Goal: Task Accomplishment & Management: Manage account settings

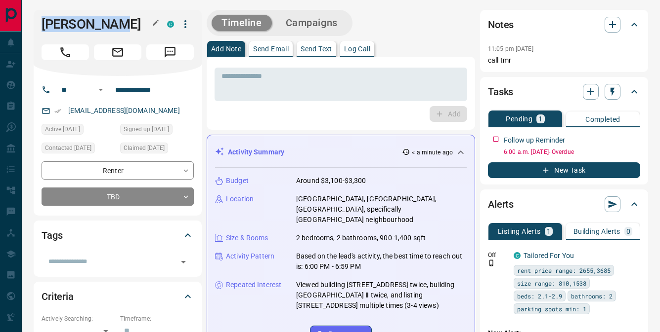
drag, startPoint x: 44, startPoint y: 23, endPoint x: 119, endPoint y: 25, distance: 75.1
click at [134, 23] on h1 "[PERSON_NAME]" at bounding box center [96, 24] width 111 height 16
copy h1 "[PERSON_NAME]"
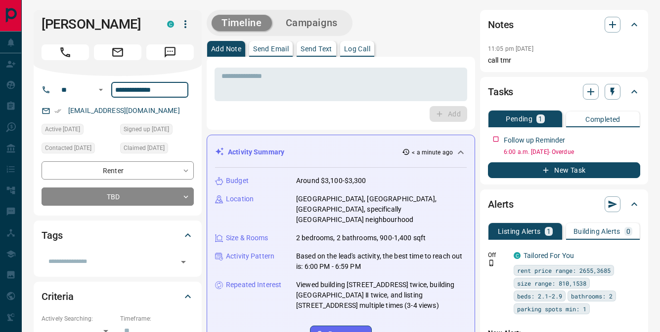
click at [157, 91] on input "**********" at bounding box center [149, 90] width 77 height 16
click at [363, 48] on p "Log Call" at bounding box center [357, 48] width 26 height 7
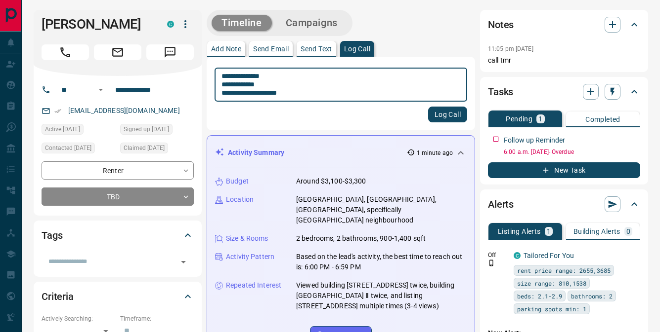
type textarea "**********"
click at [454, 114] on button "Log Call" at bounding box center [447, 115] width 39 height 16
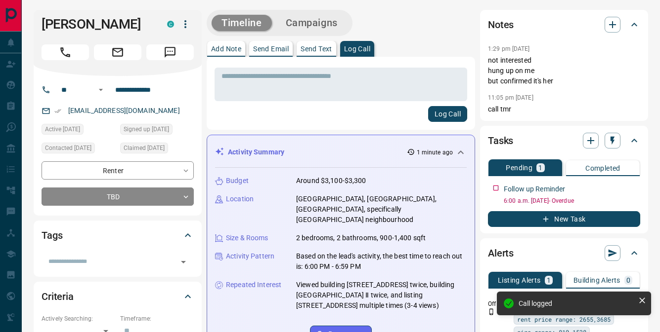
click at [497, 139] on h2 "Tasks" at bounding box center [500, 141] width 25 height 16
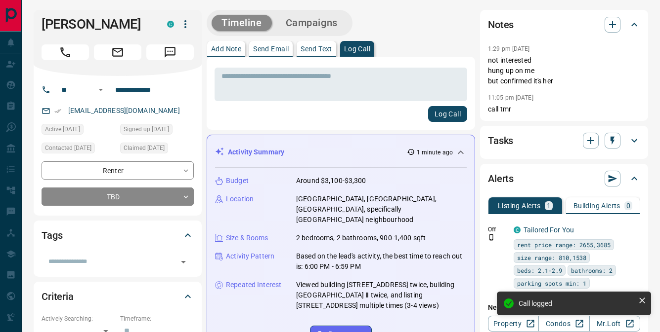
click at [538, 140] on div "Tasks" at bounding box center [558, 141] width 140 height 16
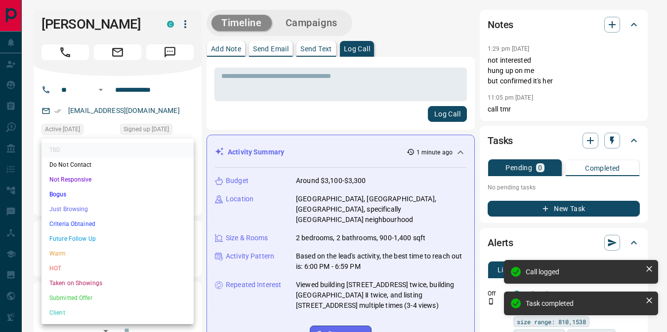
click at [101, 179] on li "Not Responsive" at bounding box center [117, 179] width 152 height 15
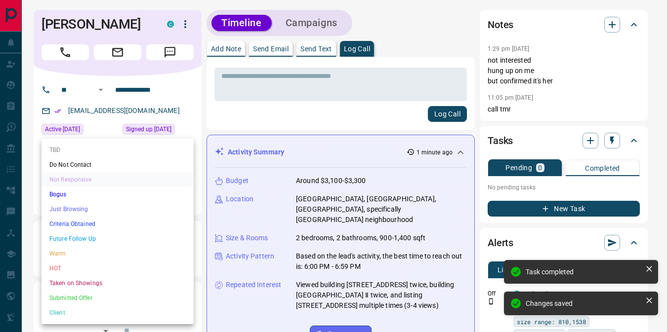
click at [136, 210] on li "Just Browsing" at bounding box center [117, 209] width 152 height 15
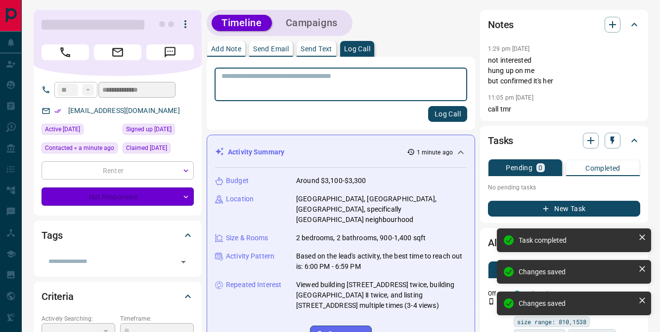
type input "*"
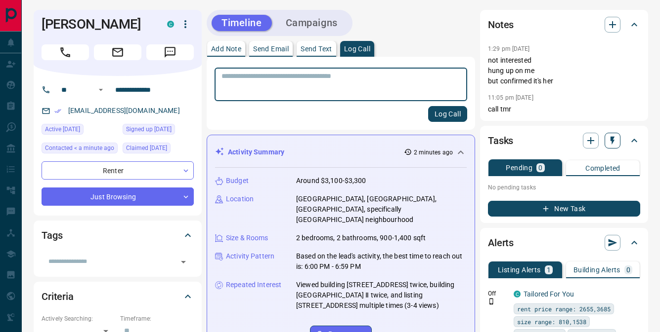
click at [613, 139] on icon "button" at bounding box center [612, 141] width 10 height 10
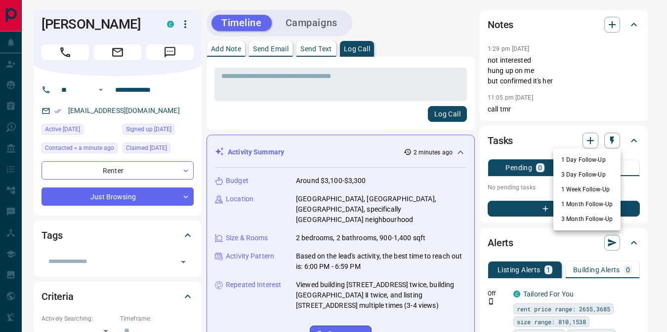
click at [582, 206] on li "1 Month Follow-Up" at bounding box center [586, 204] width 67 height 15
